Goal: Task Accomplishment & Management: Manage account settings

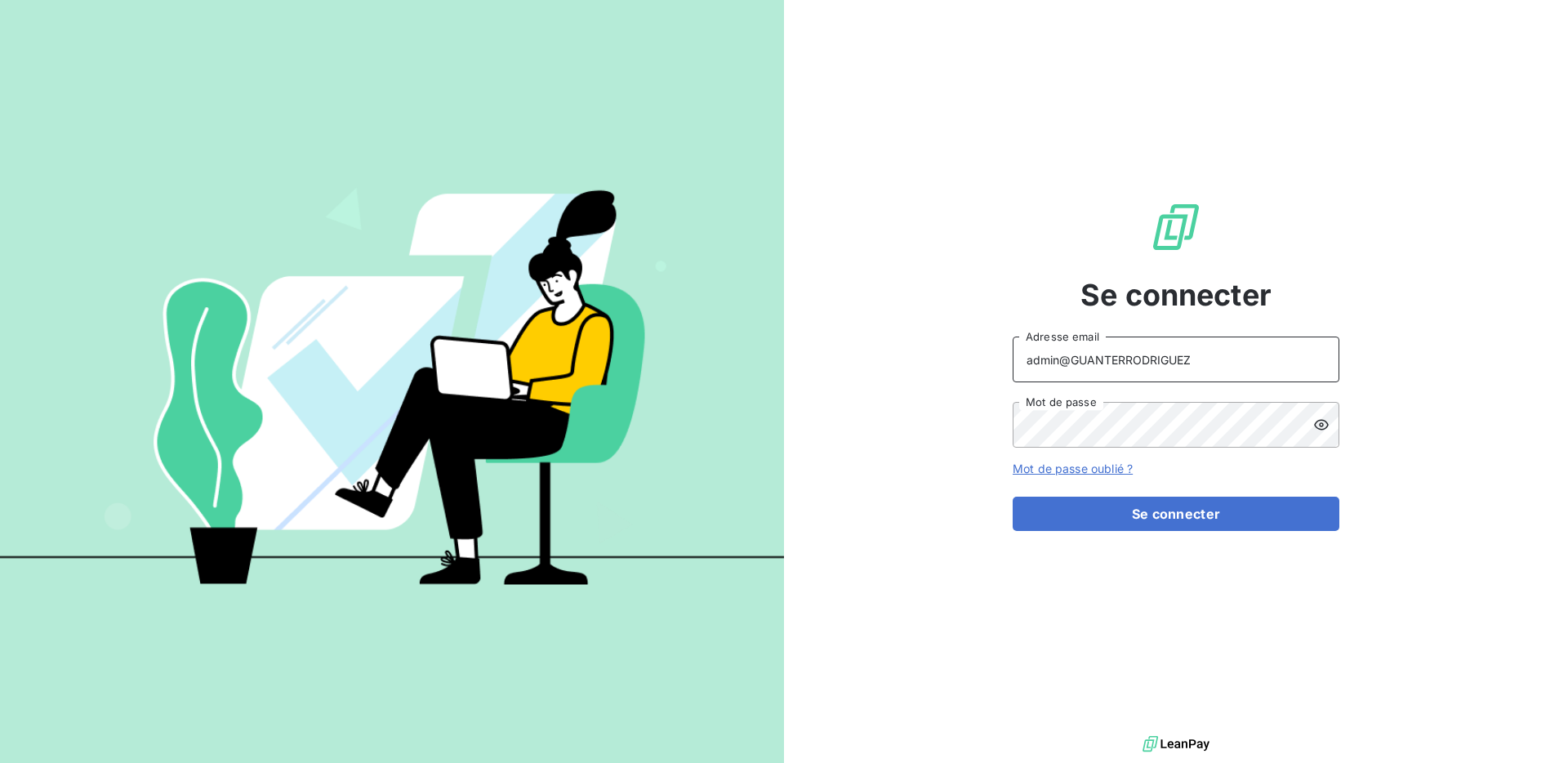
click at [1199, 382] on input "admin@GUANTERRODRIGUEZ" at bounding box center [1176, 359] width 327 height 46
type input "admin@energieaudit"
click at [1013, 497] on button "Se connecter" at bounding box center [1176, 514] width 327 height 34
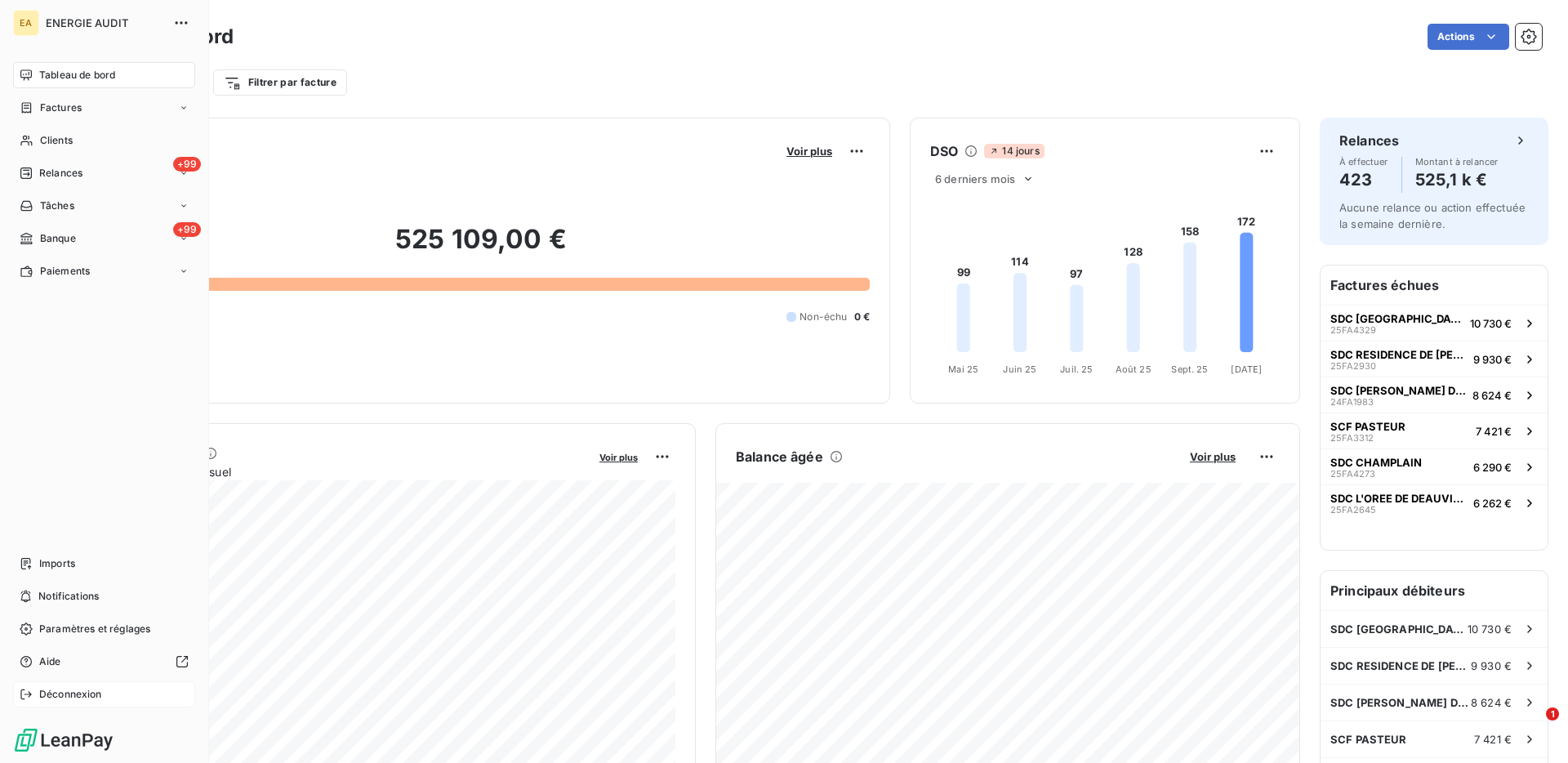
click at [31, 699] on icon at bounding box center [26, 694] width 13 height 13
